Goal: Information Seeking & Learning: Learn about a topic

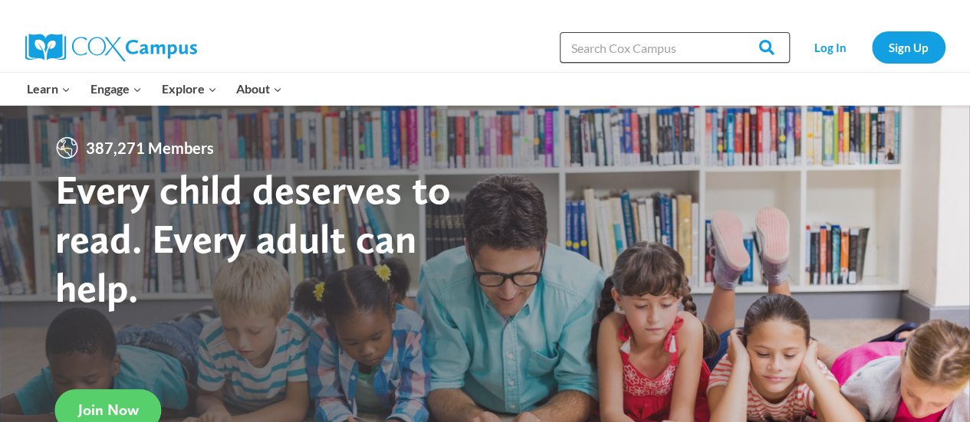
click at [680, 48] on input "Search in [URL][DOMAIN_NAME]" at bounding box center [674, 47] width 230 height 31
type input "rhyming"
click at [730, 32] on input "Search" at bounding box center [760, 47] width 60 height 31
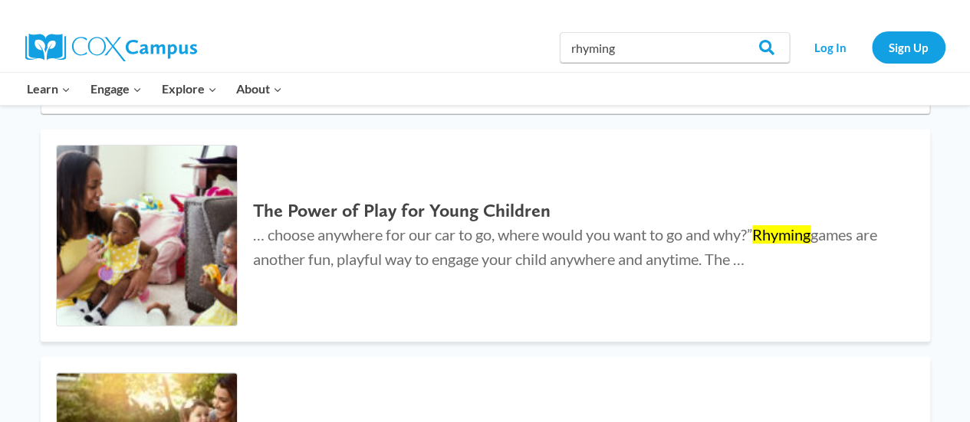
scroll to position [157, 0]
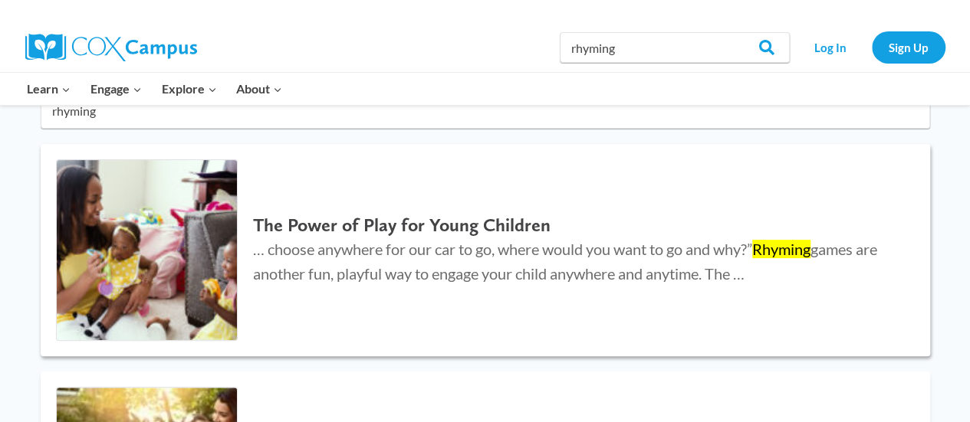
click at [477, 225] on h2 "The Power of Play for Young Children" at bounding box center [575, 226] width 645 height 22
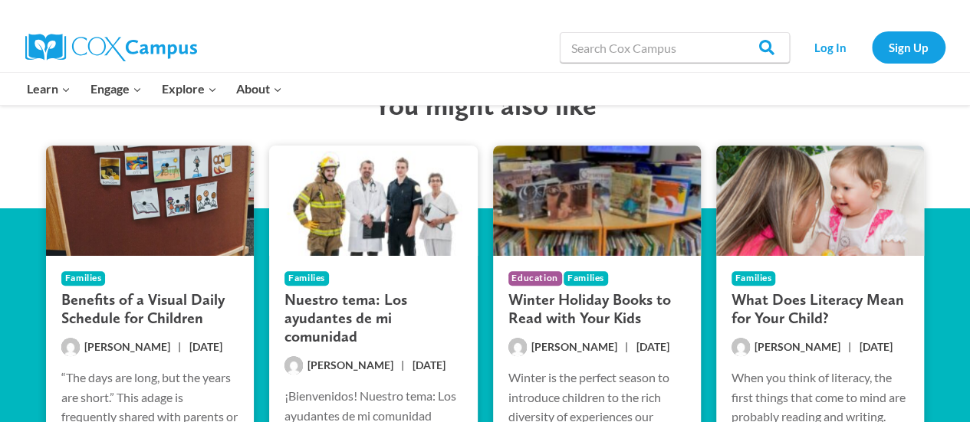
scroll to position [3578, 0]
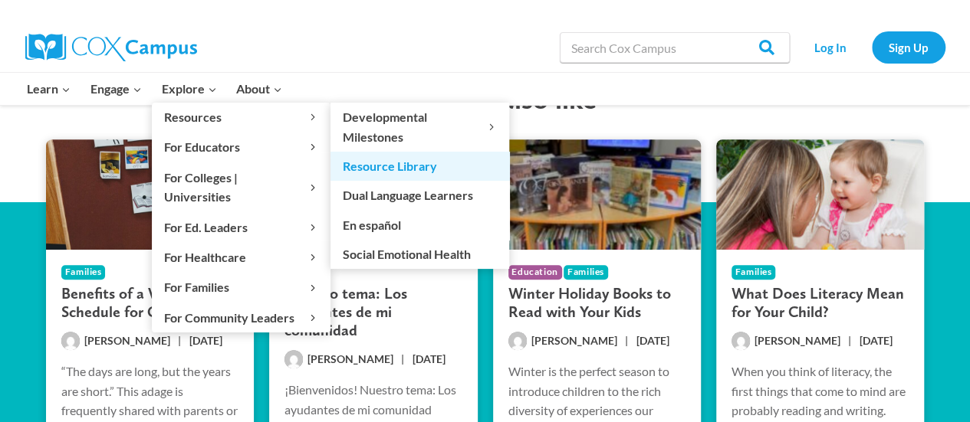
click at [379, 168] on link "Resource Library" at bounding box center [419, 166] width 179 height 29
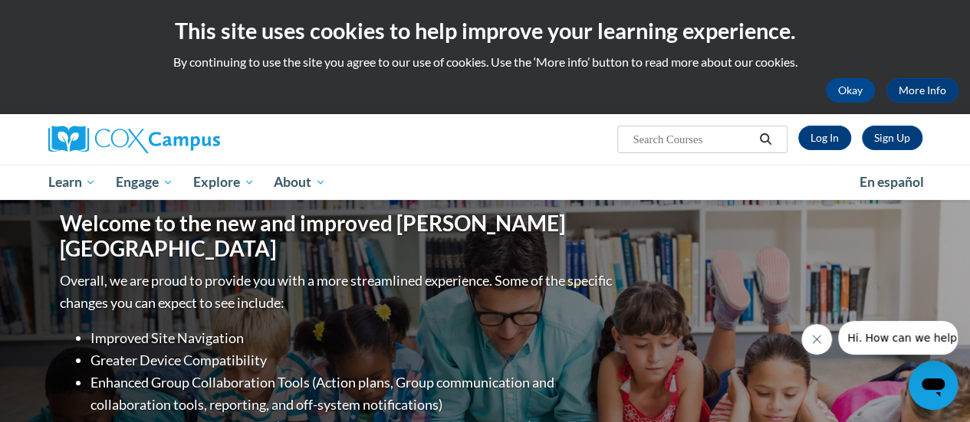
click at [701, 142] on input "Search..." at bounding box center [692, 139] width 123 height 18
type input "rhyming"
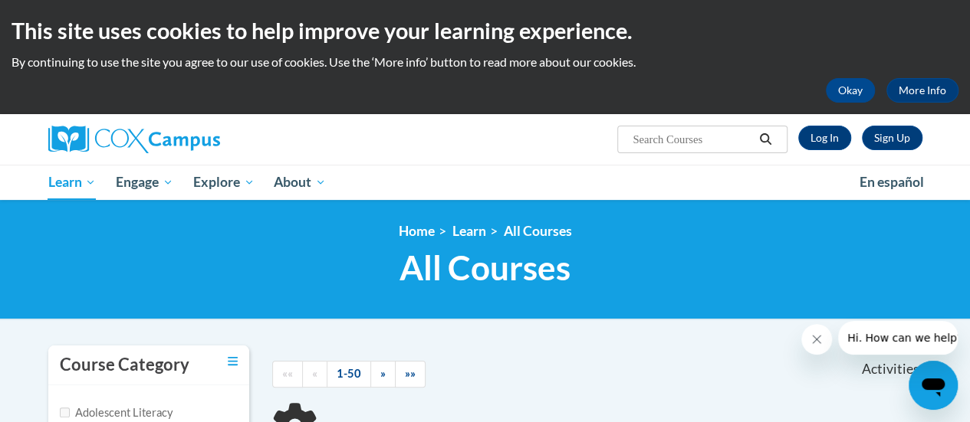
type input "rhyming"
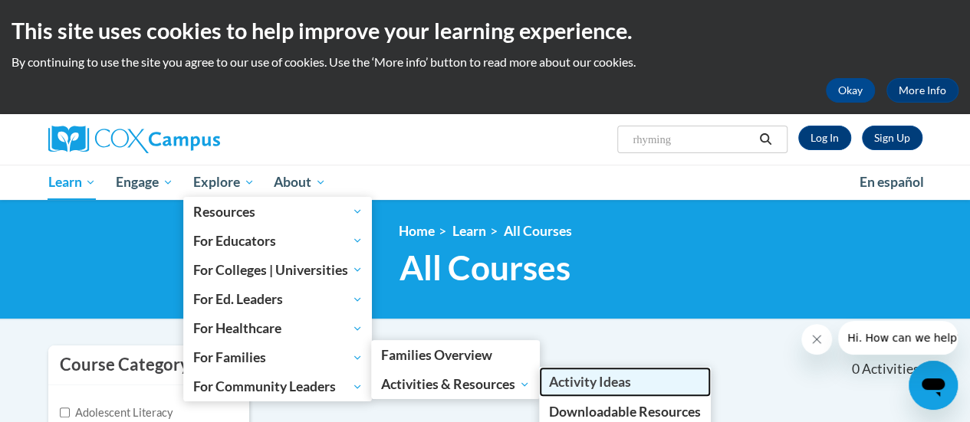
click at [601, 393] on link "Activity Ideas" at bounding box center [625, 382] width 172 height 30
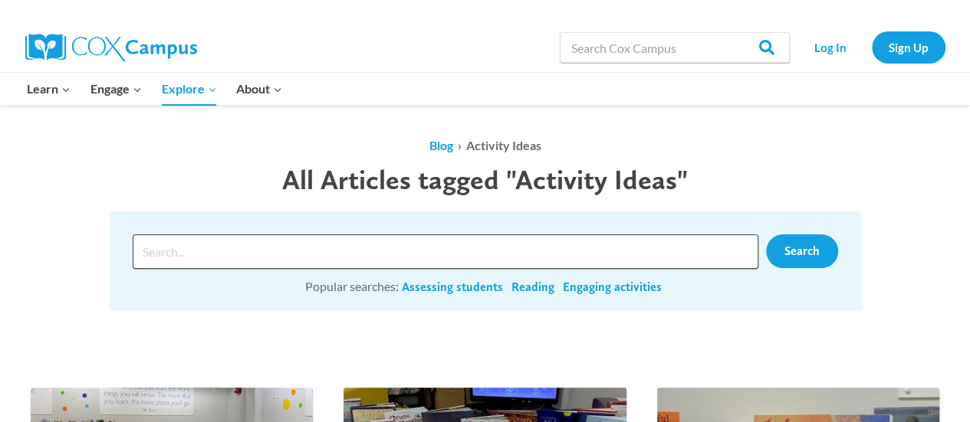
click at [481, 257] on input "Search input" at bounding box center [445, 252] width 625 height 34
type input "rhyming prek"
